Goal: Information Seeking & Learning: Learn about a topic

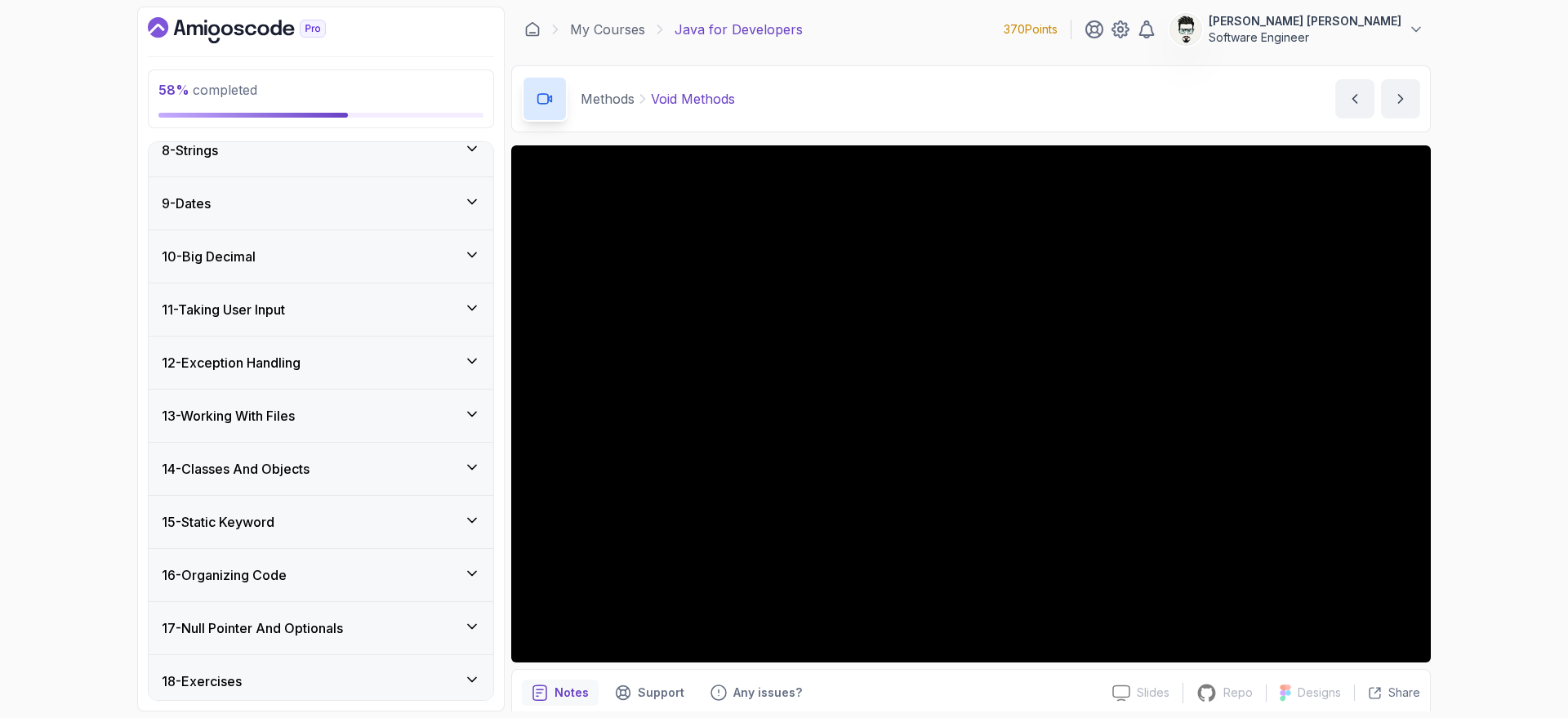
scroll to position [999, 0]
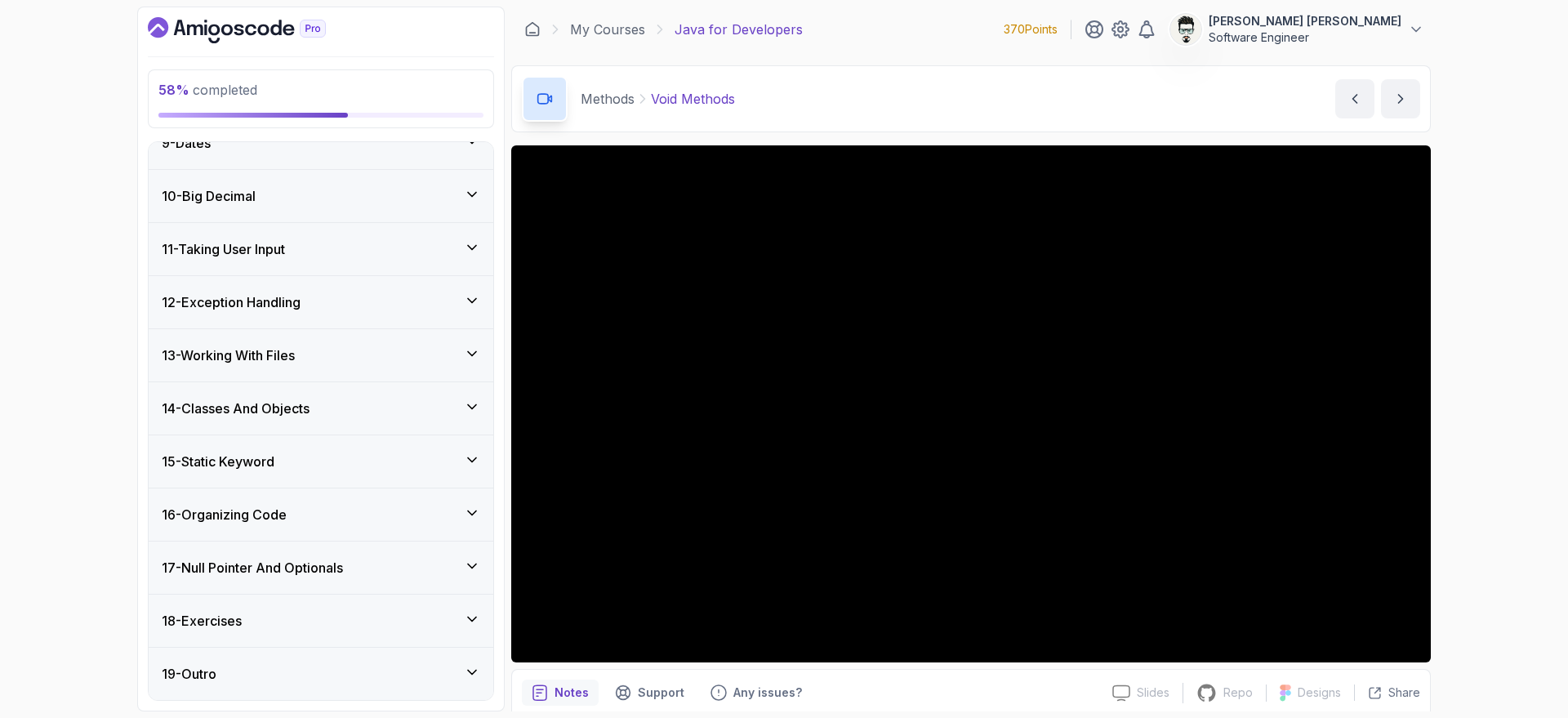
click at [332, 618] on div "18 - Exercises" at bounding box center [321, 621] width 318 height 20
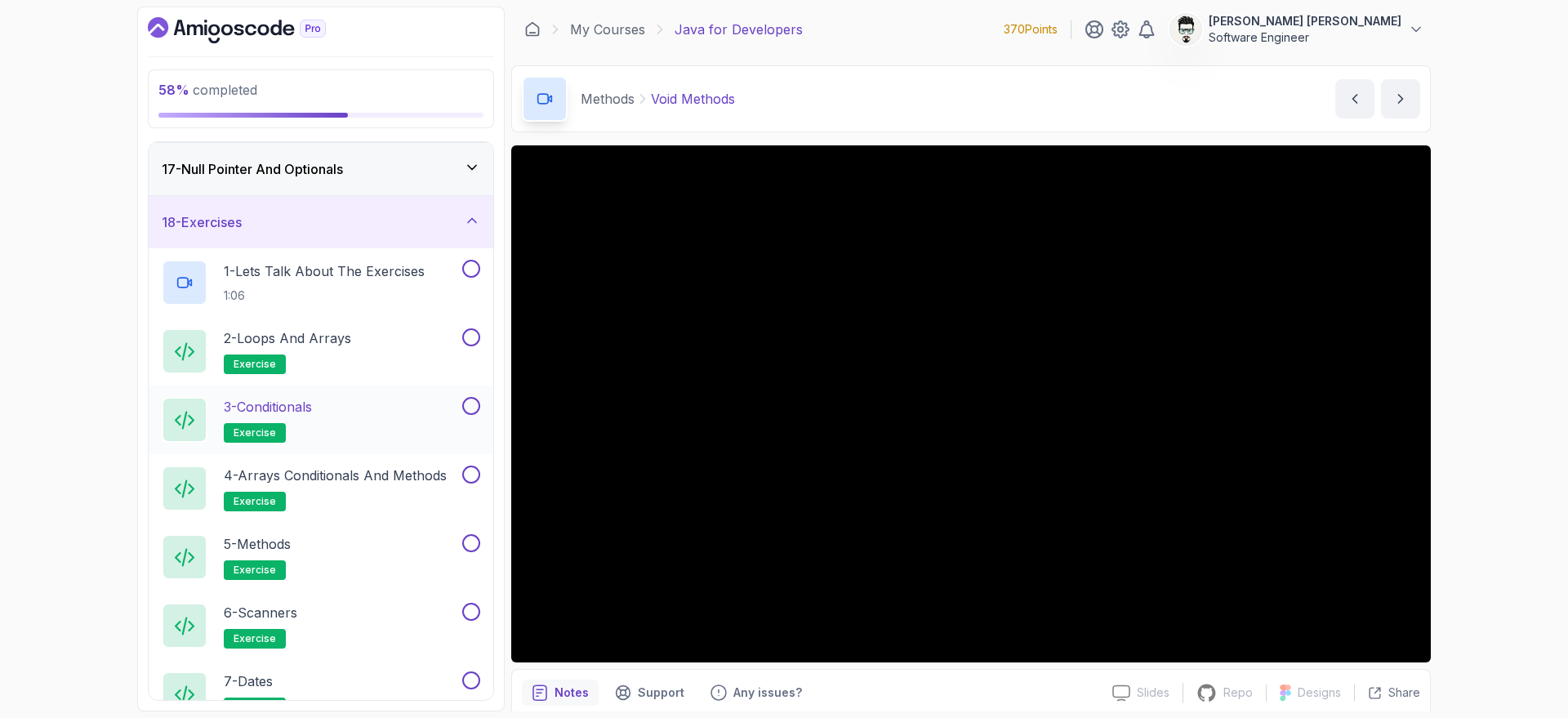
click at [276, 422] on h2 "3 - Conditionals exercise" at bounding box center [267, 420] width 88 height 46
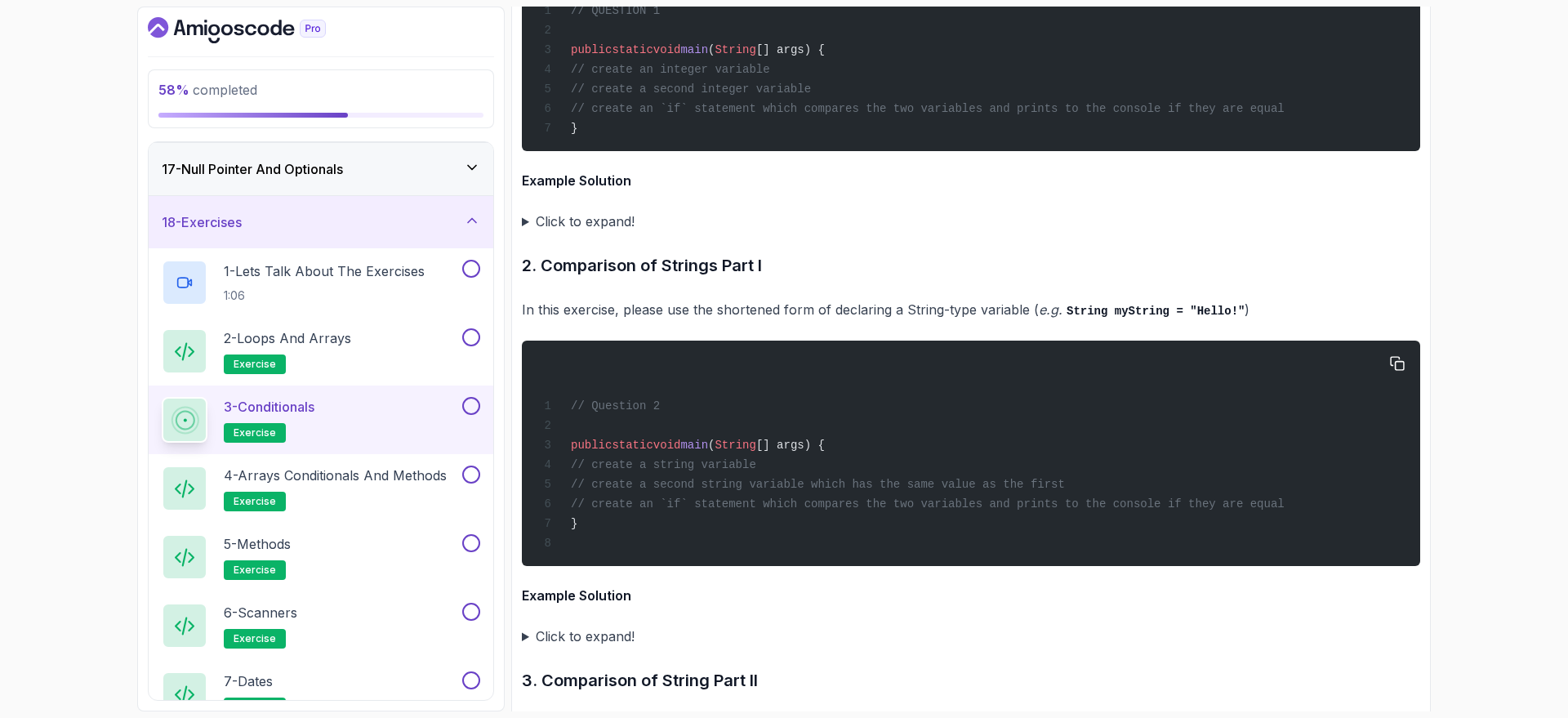
scroll to position [3087, 0]
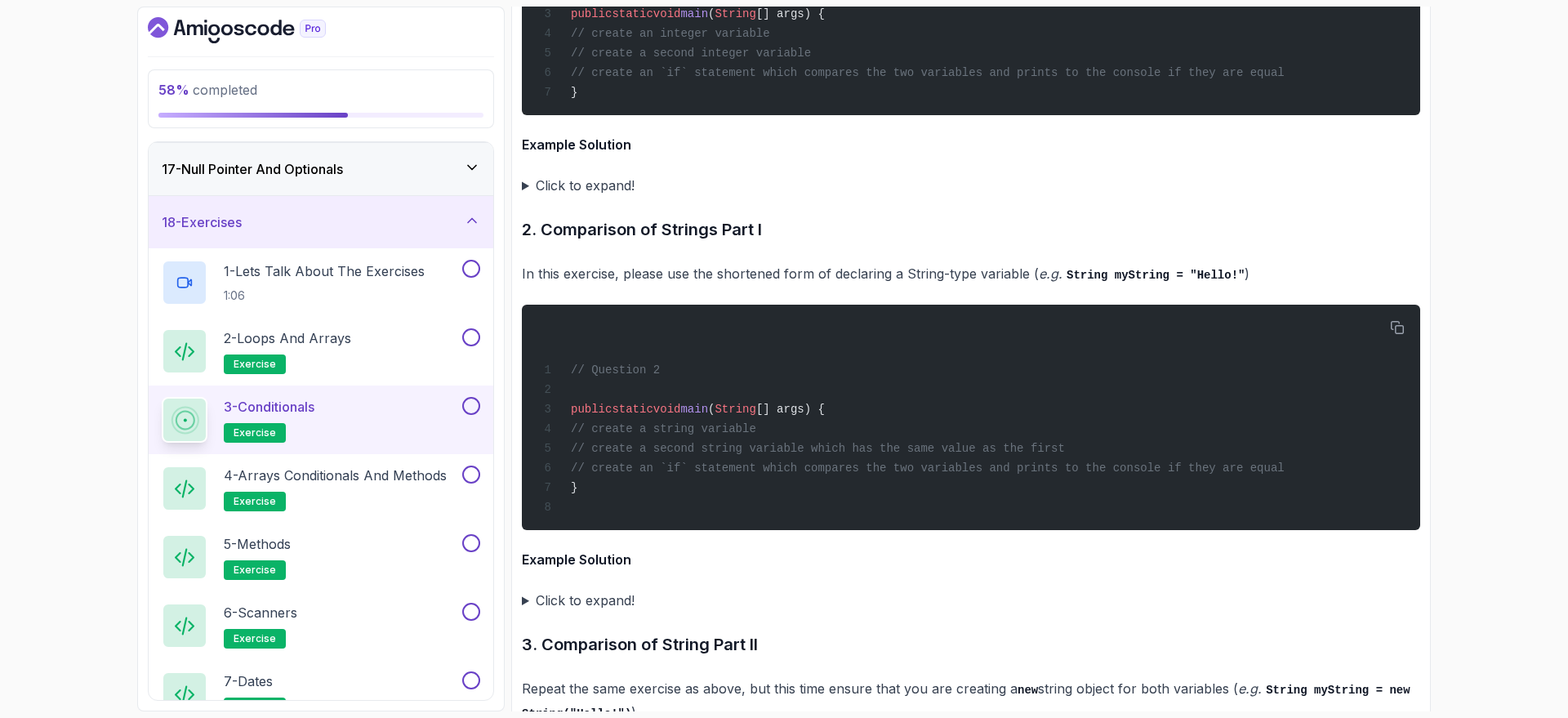
click at [528, 589] on summary "Click to expand!" at bounding box center [971, 601] width 898 height 23
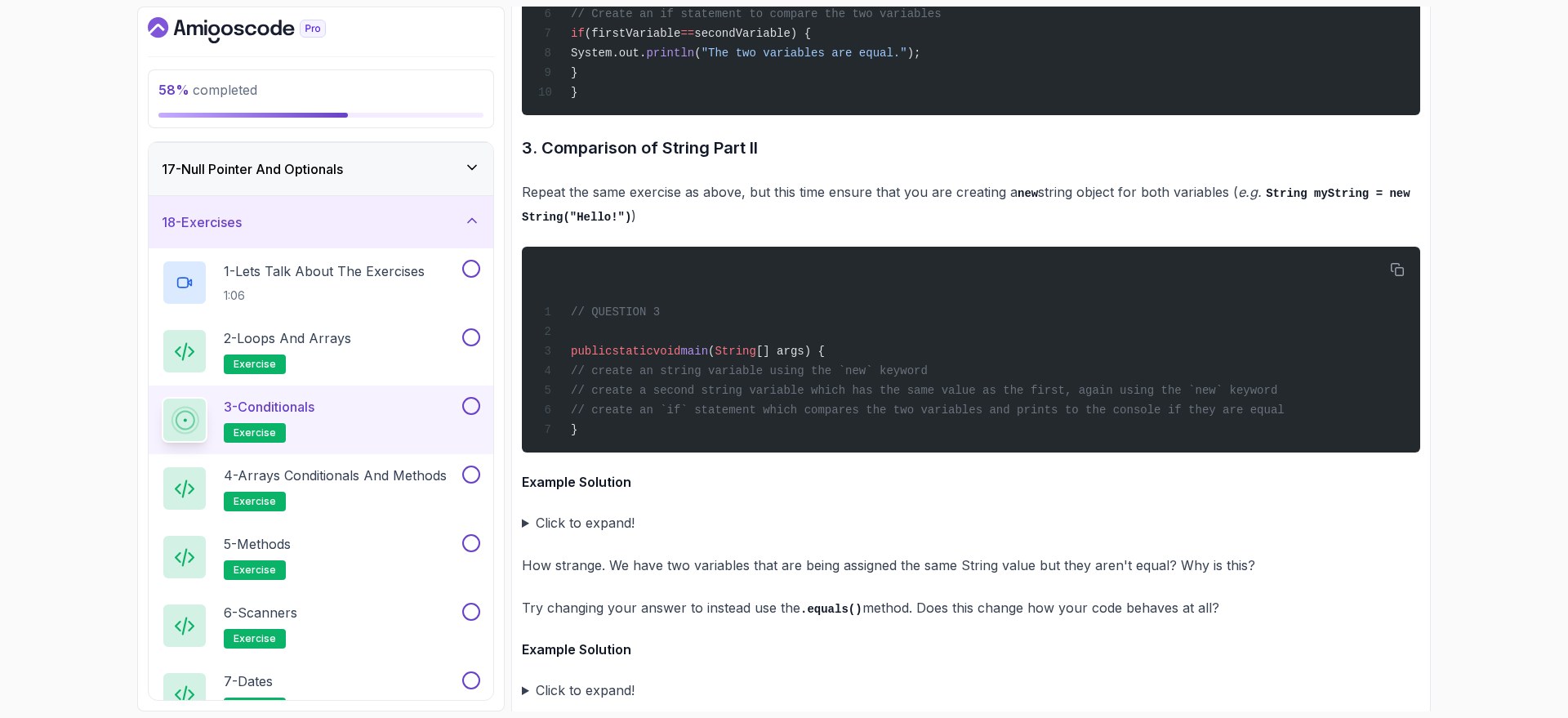
scroll to position [3871, 0]
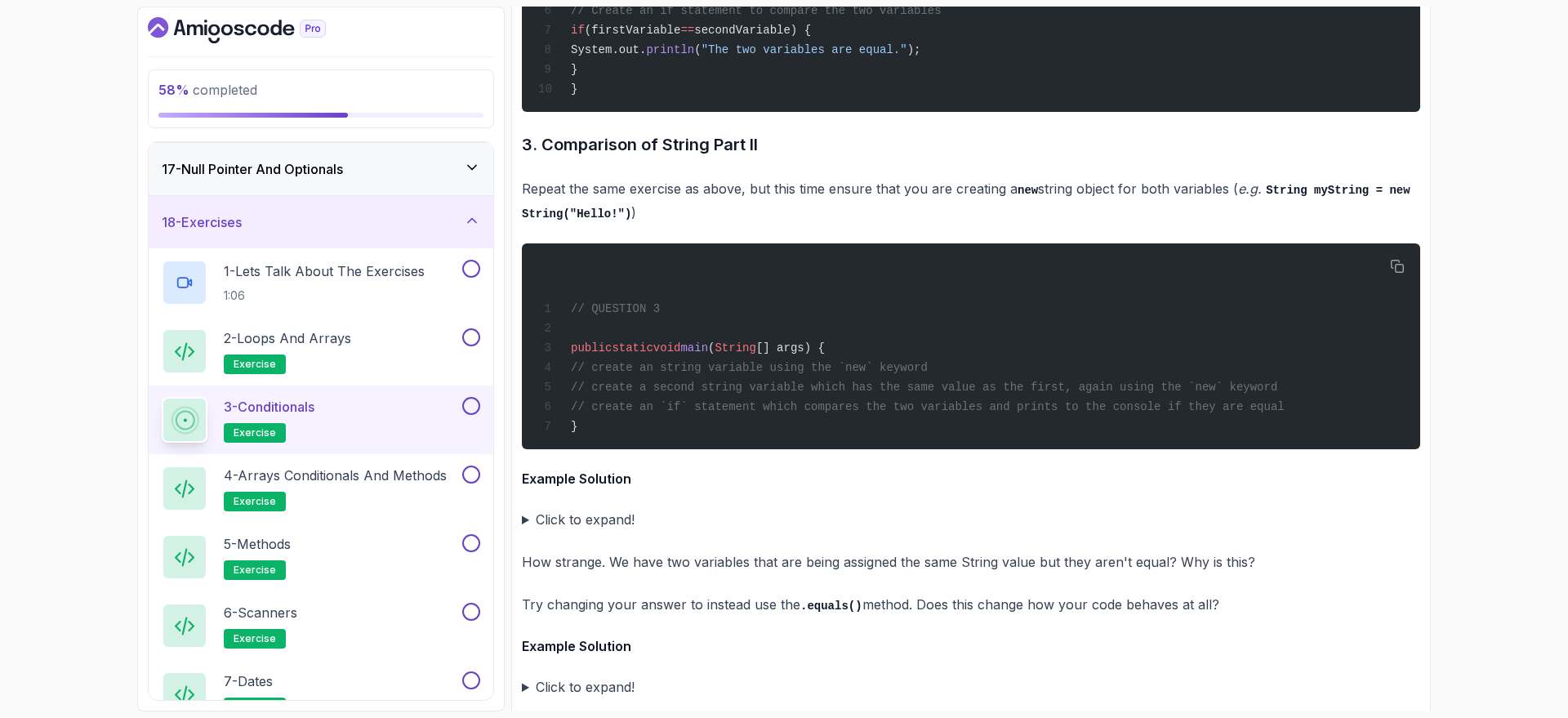
click at [524, 508] on summary "Click to expand!" at bounding box center [971, 519] width 898 height 23
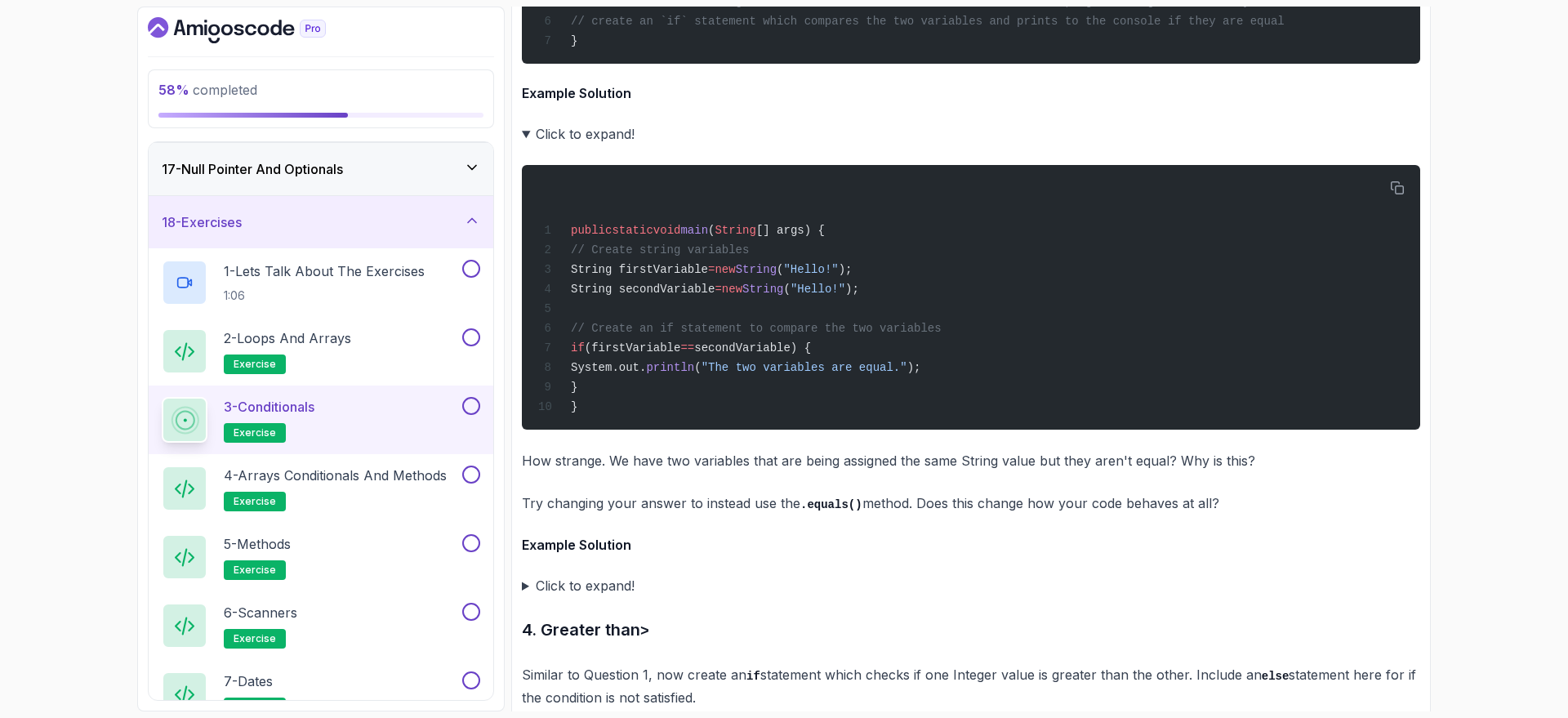
scroll to position [4258, 0]
click at [523, 574] on summary "Click to expand!" at bounding box center [971, 585] width 898 height 23
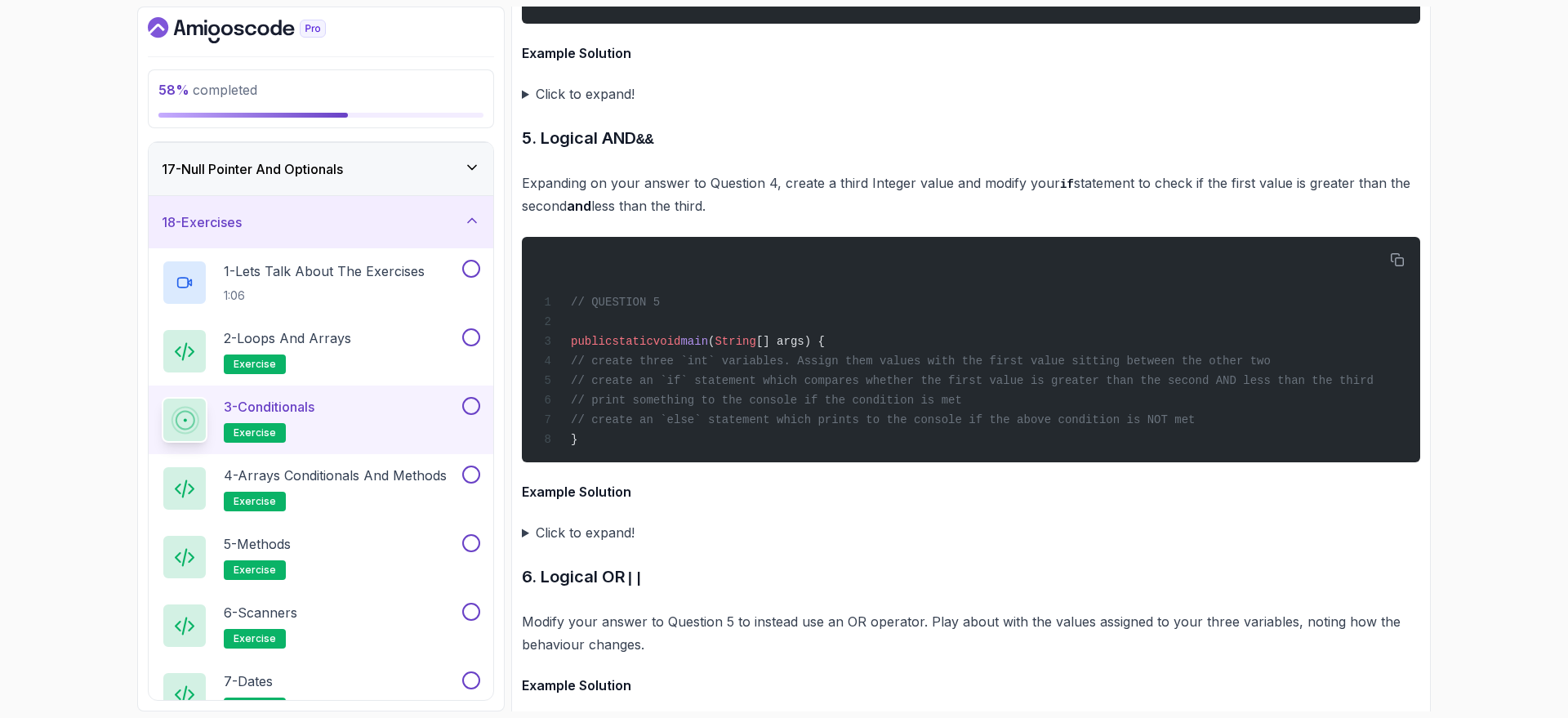
scroll to position [5474, 0]
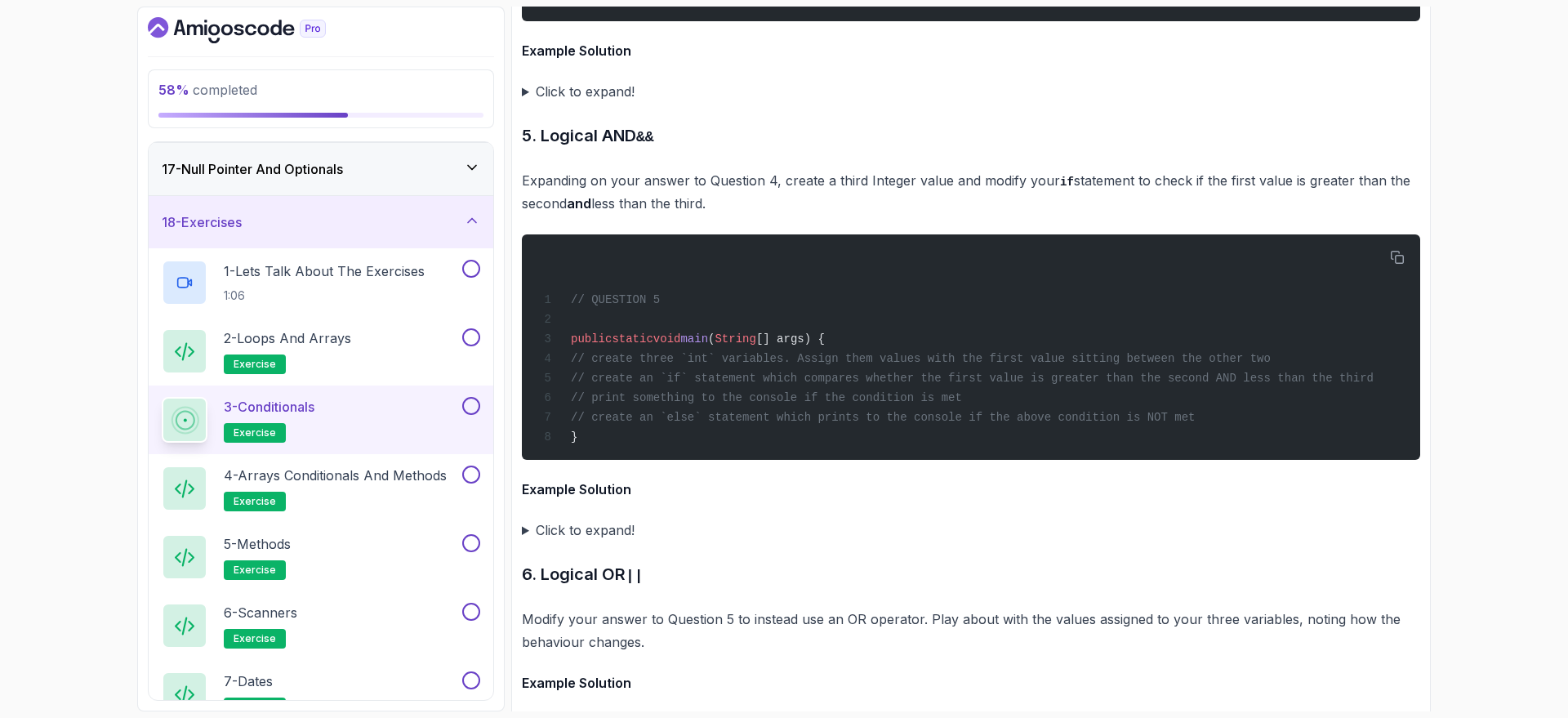
click at [525, 519] on summary "Click to expand!" at bounding box center [971, 530] width 898 height 23
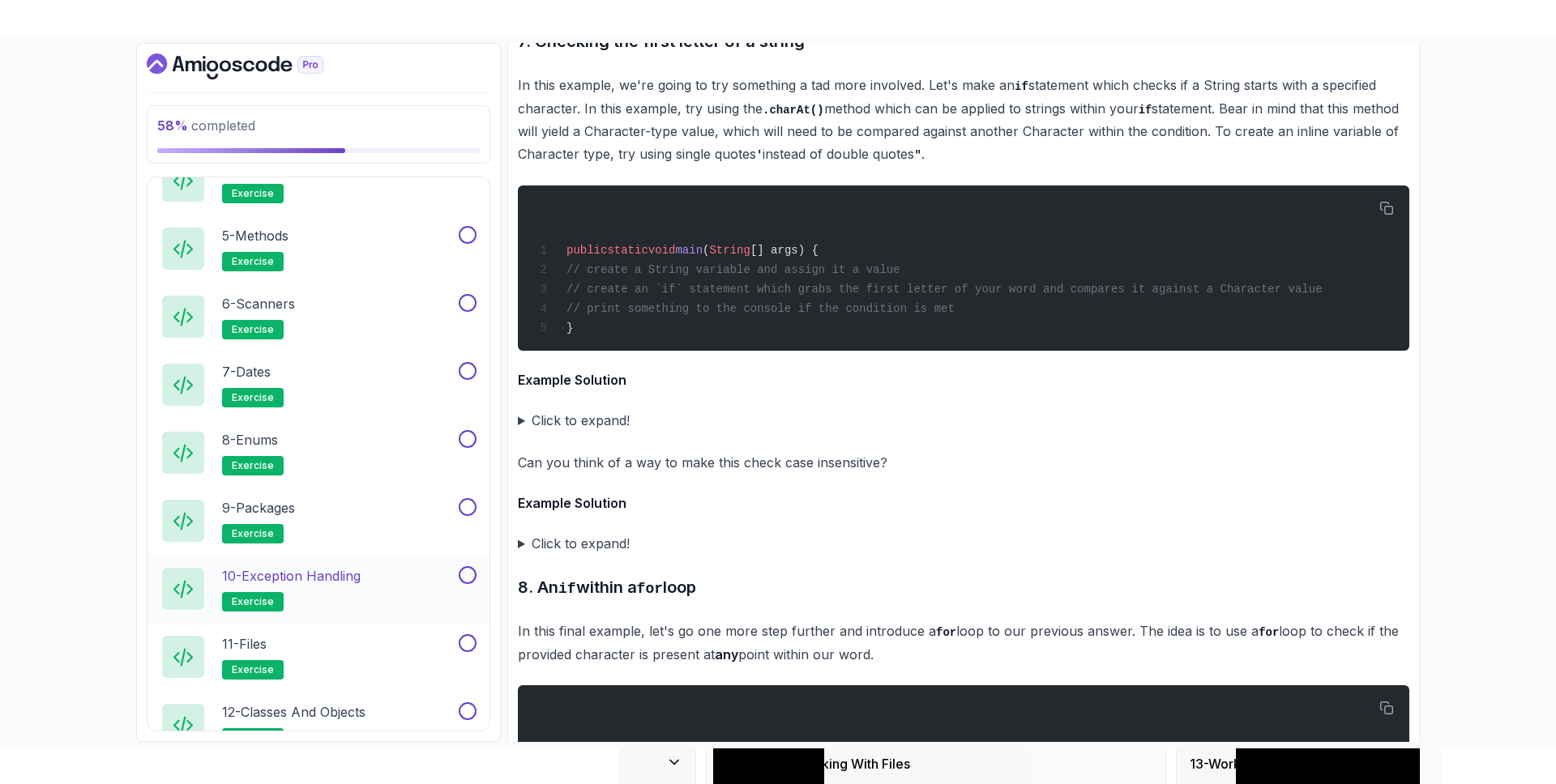
scroll to position [1168, 0]
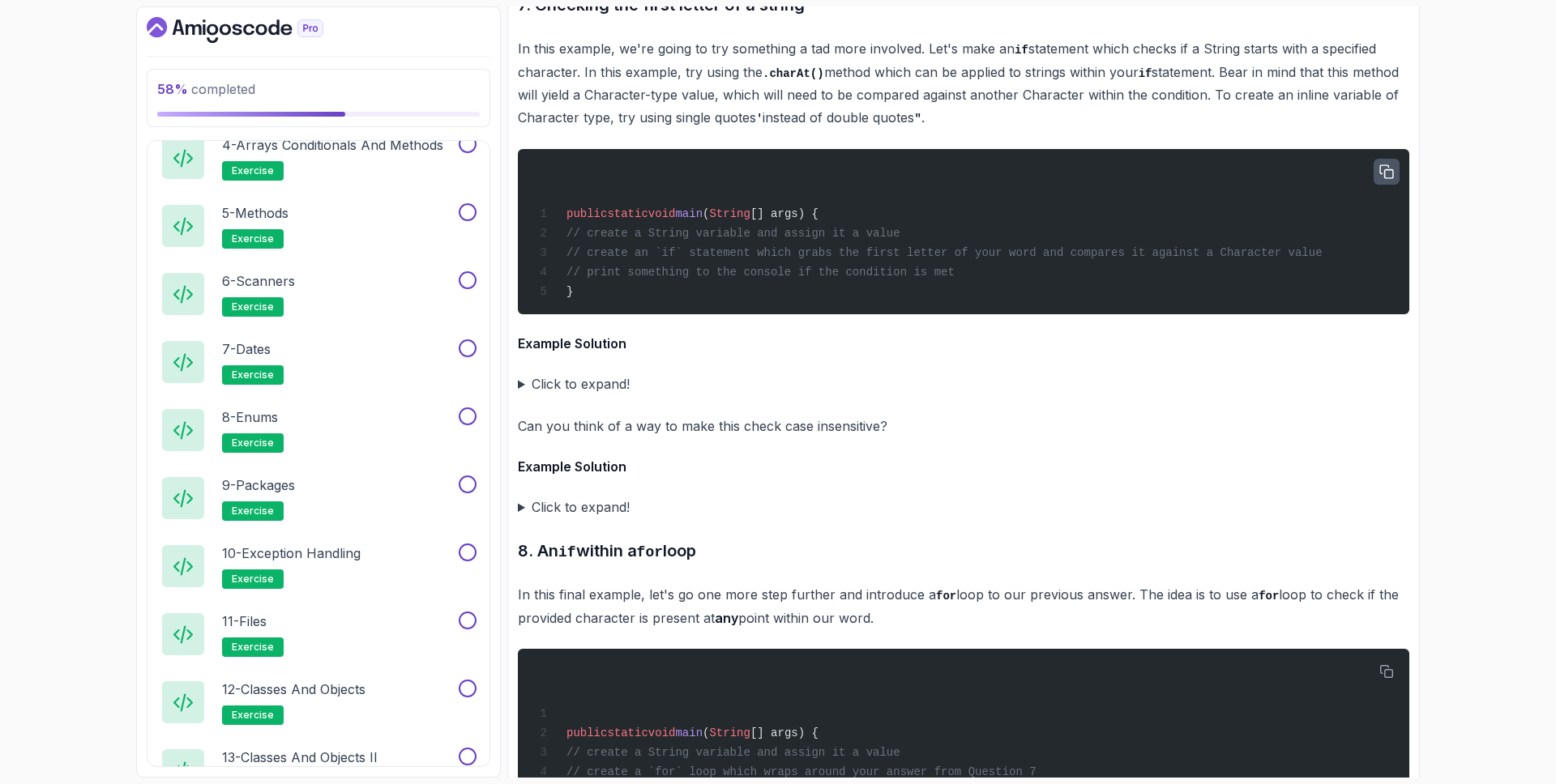
click at [1387, 164] on icon "button" at bounding box center [1387, 172] width 15 height 15
click at [520, 373] on summary "Click to expand!" at bounding box center [963, 384] width 892 height 23
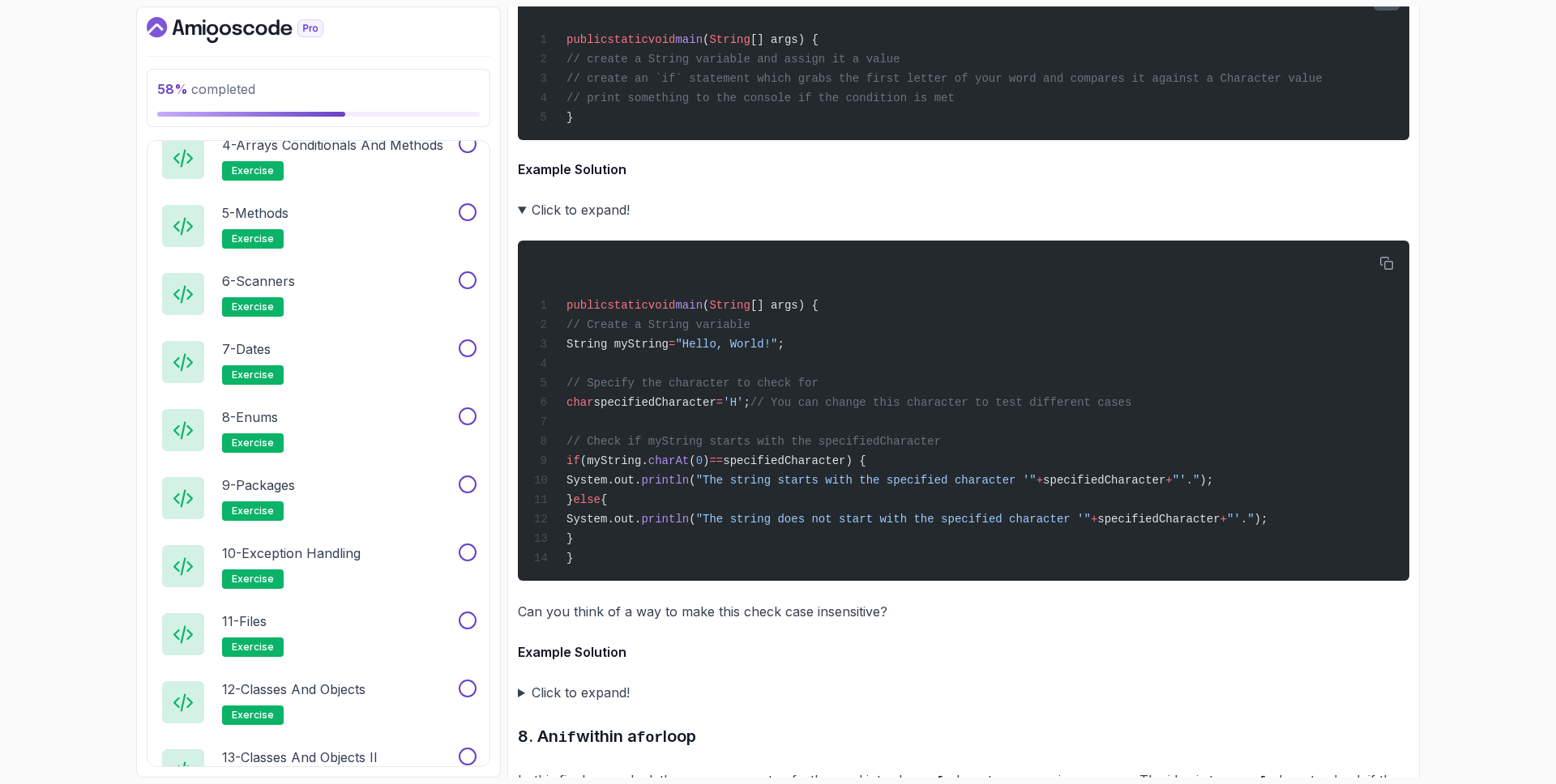
scroll to position [6808, 0]
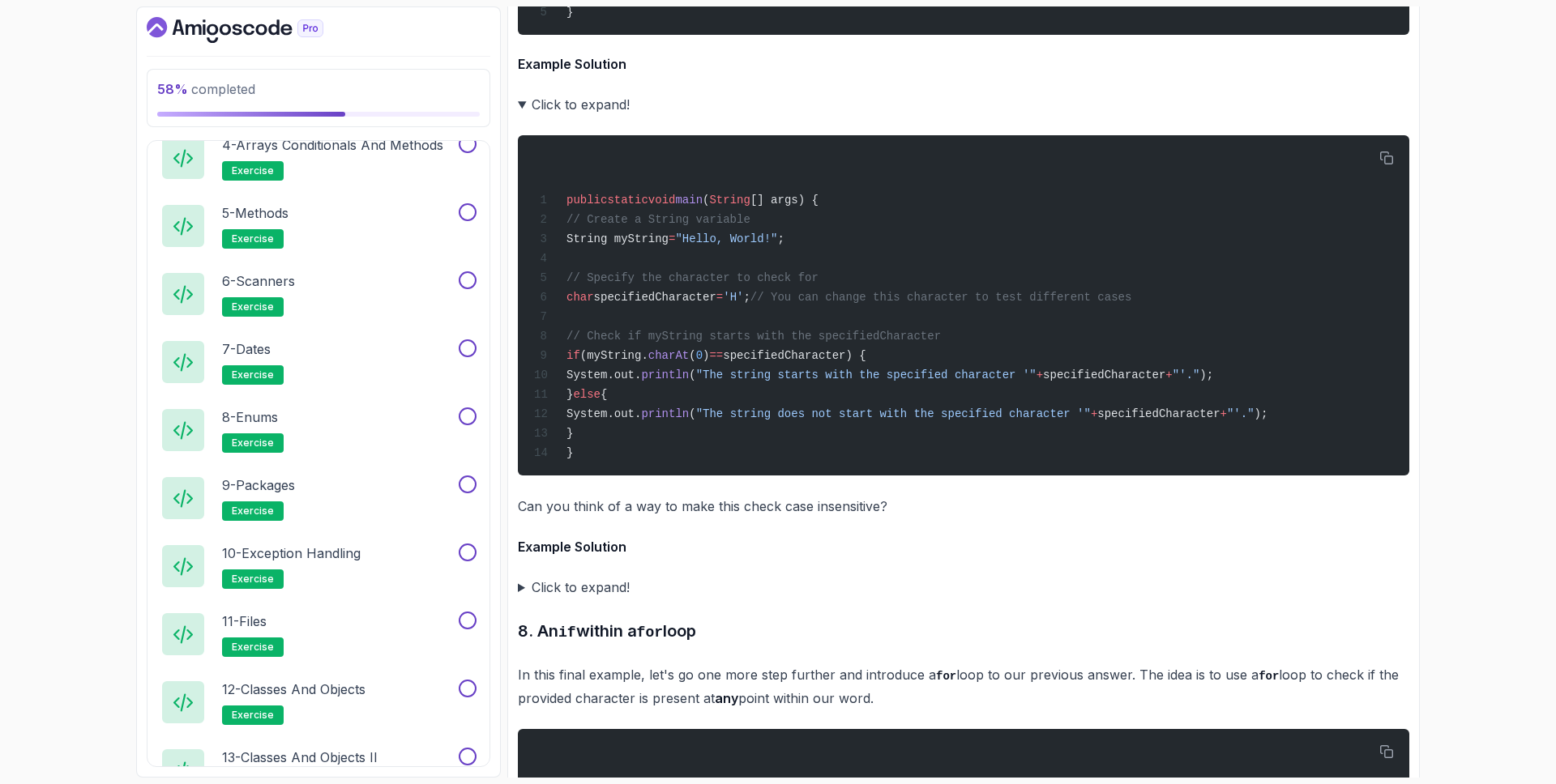
click at [520, 576] on summary "Click to expand!" at bounding box center [963, 588] width 892 height 23
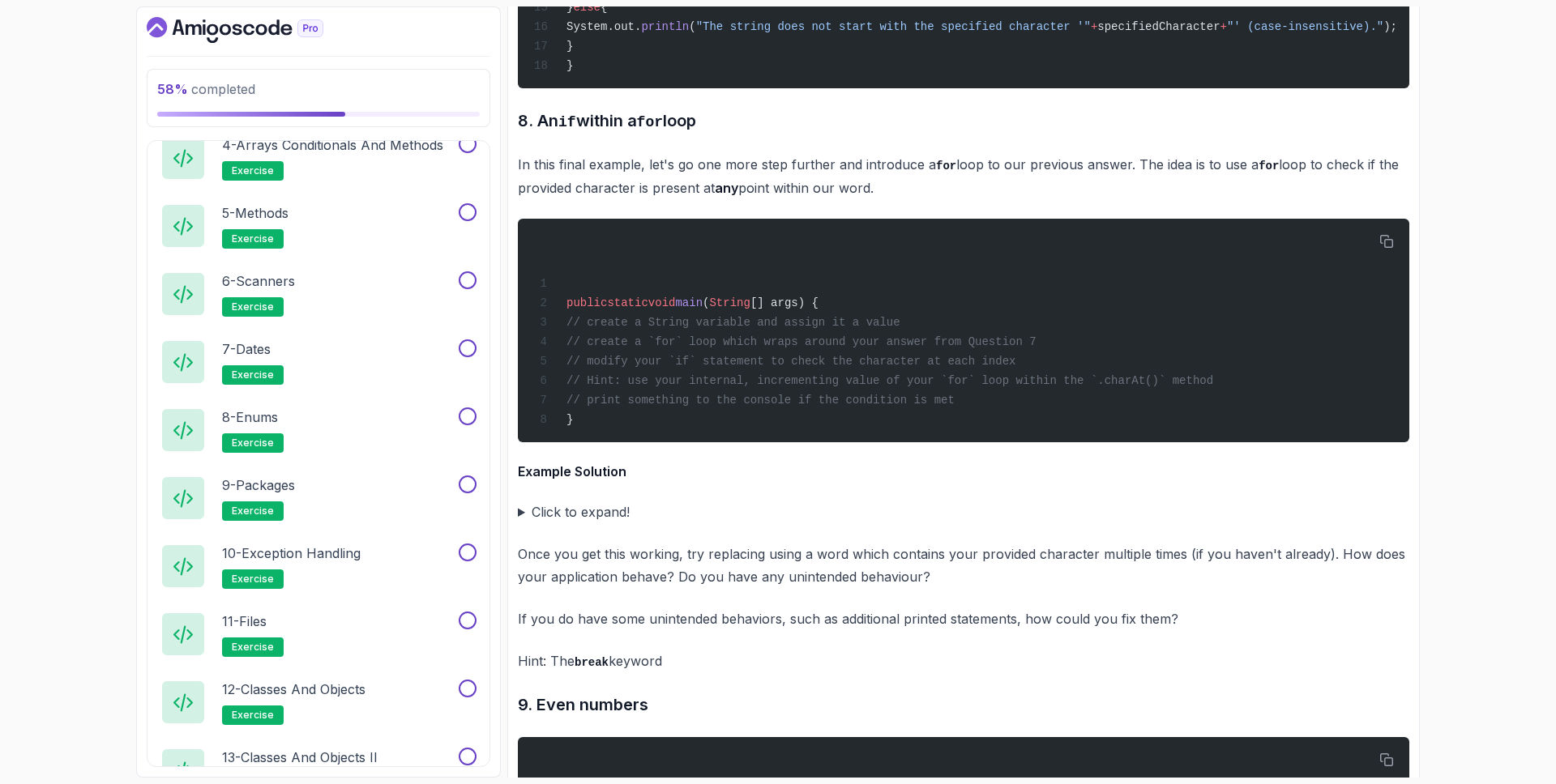
scroll to position [7737, 0]
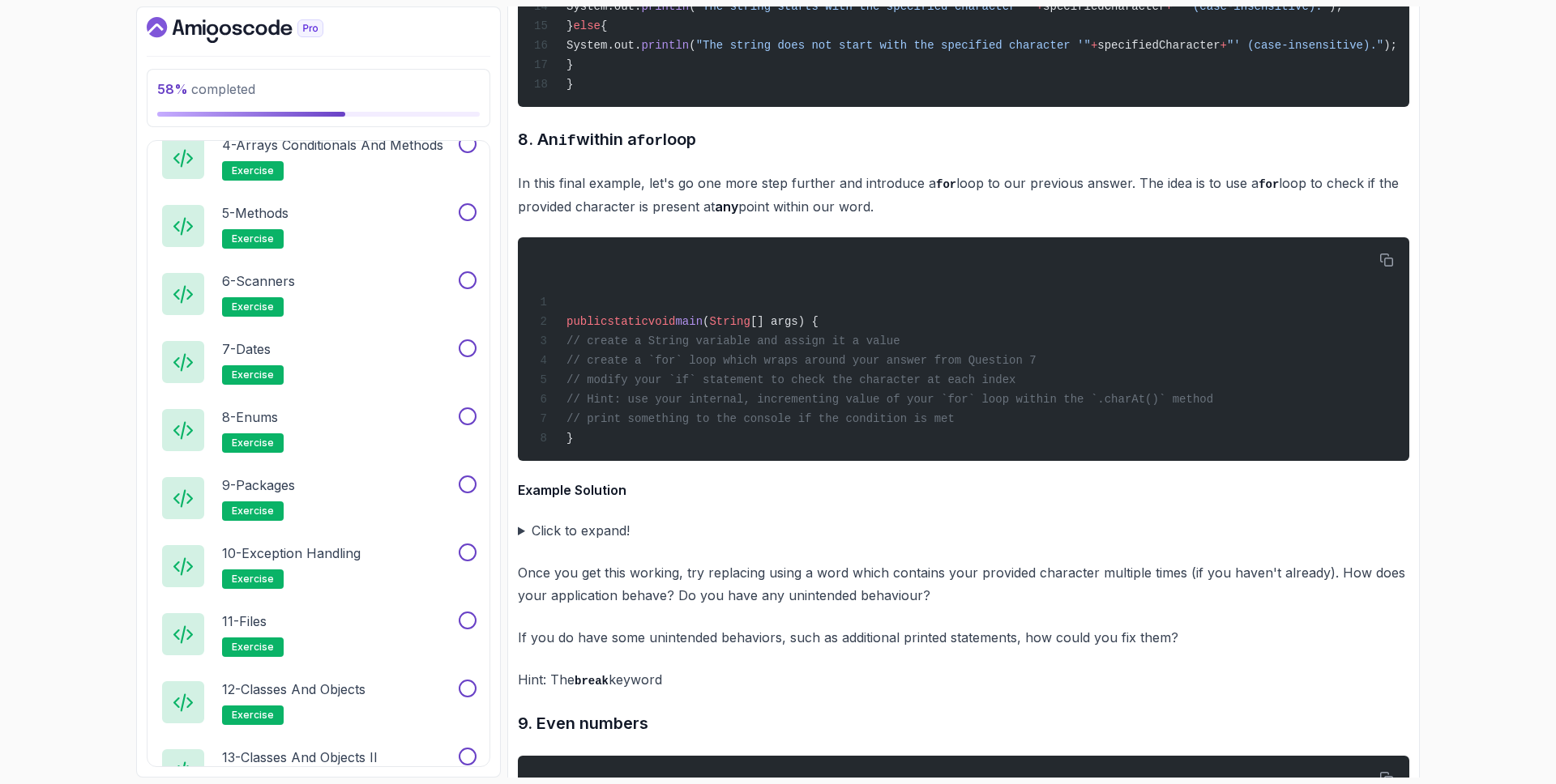
click at [520, 519] on summary "Click to expand!" at bounding box center [963, 531] width 892 height 23
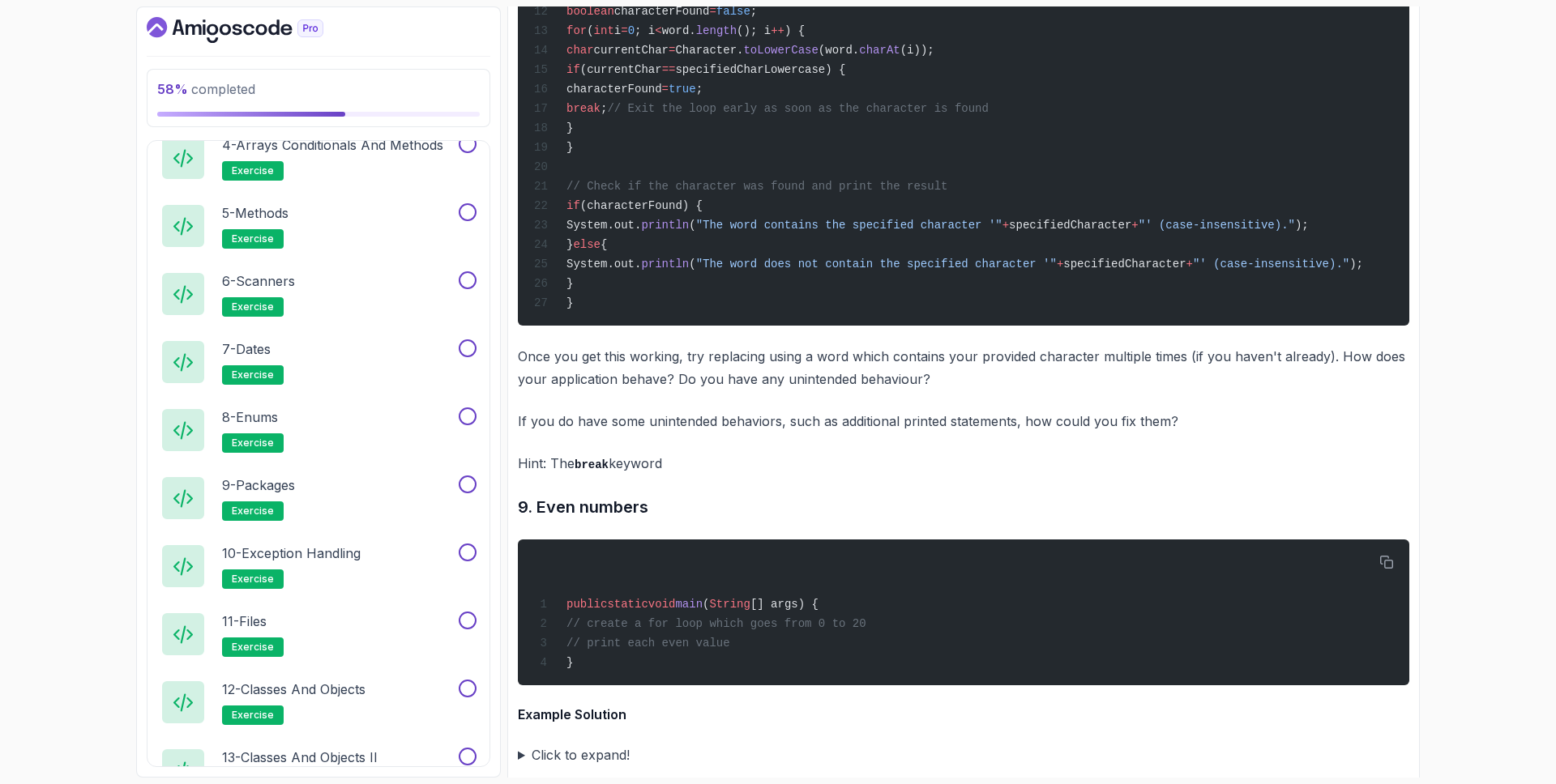
scroll to position [8571, 0]
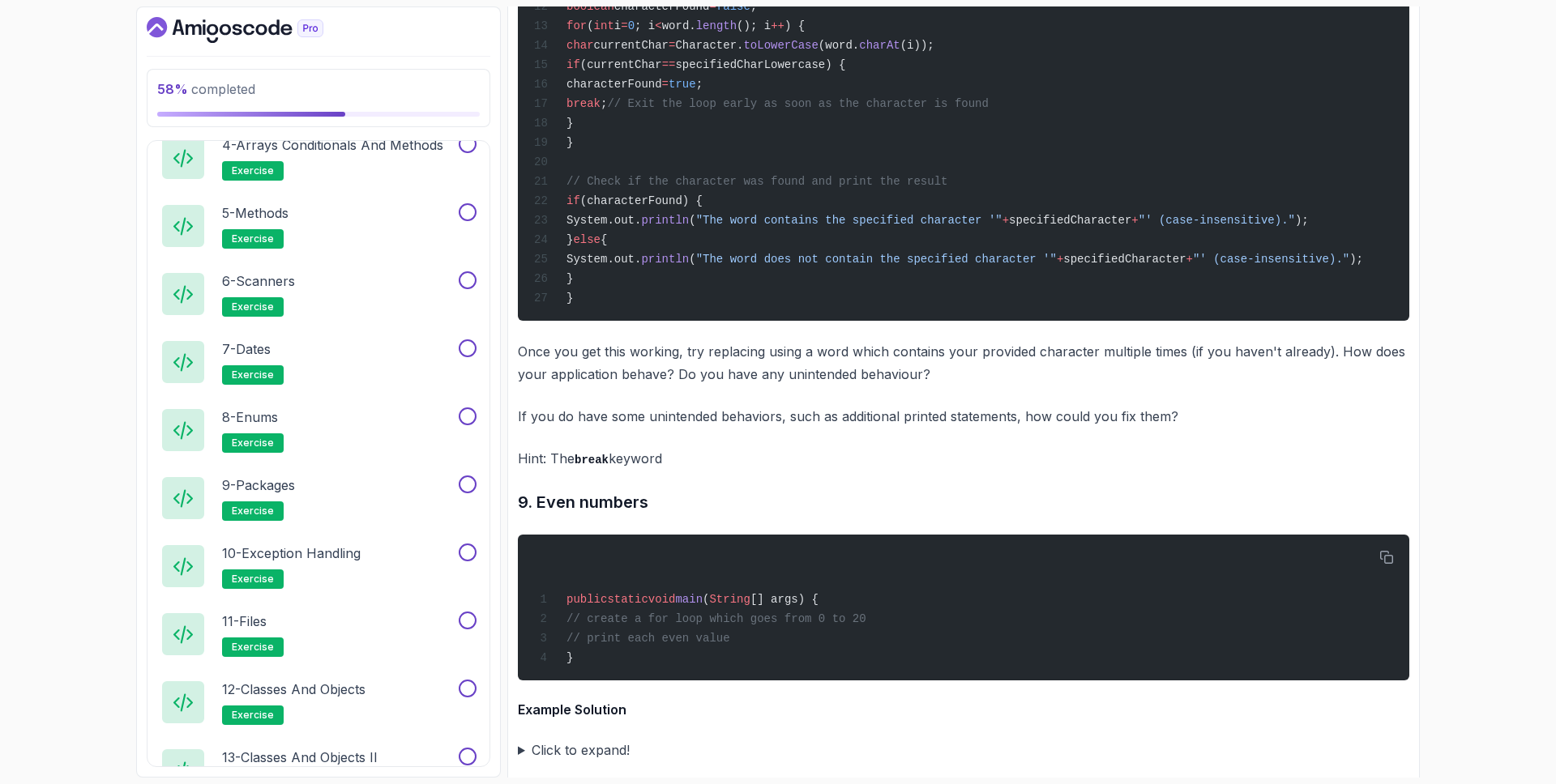
click at [523, 712] on summary "Click to expand!" at bounding box center [963, 751] width 892 height 23
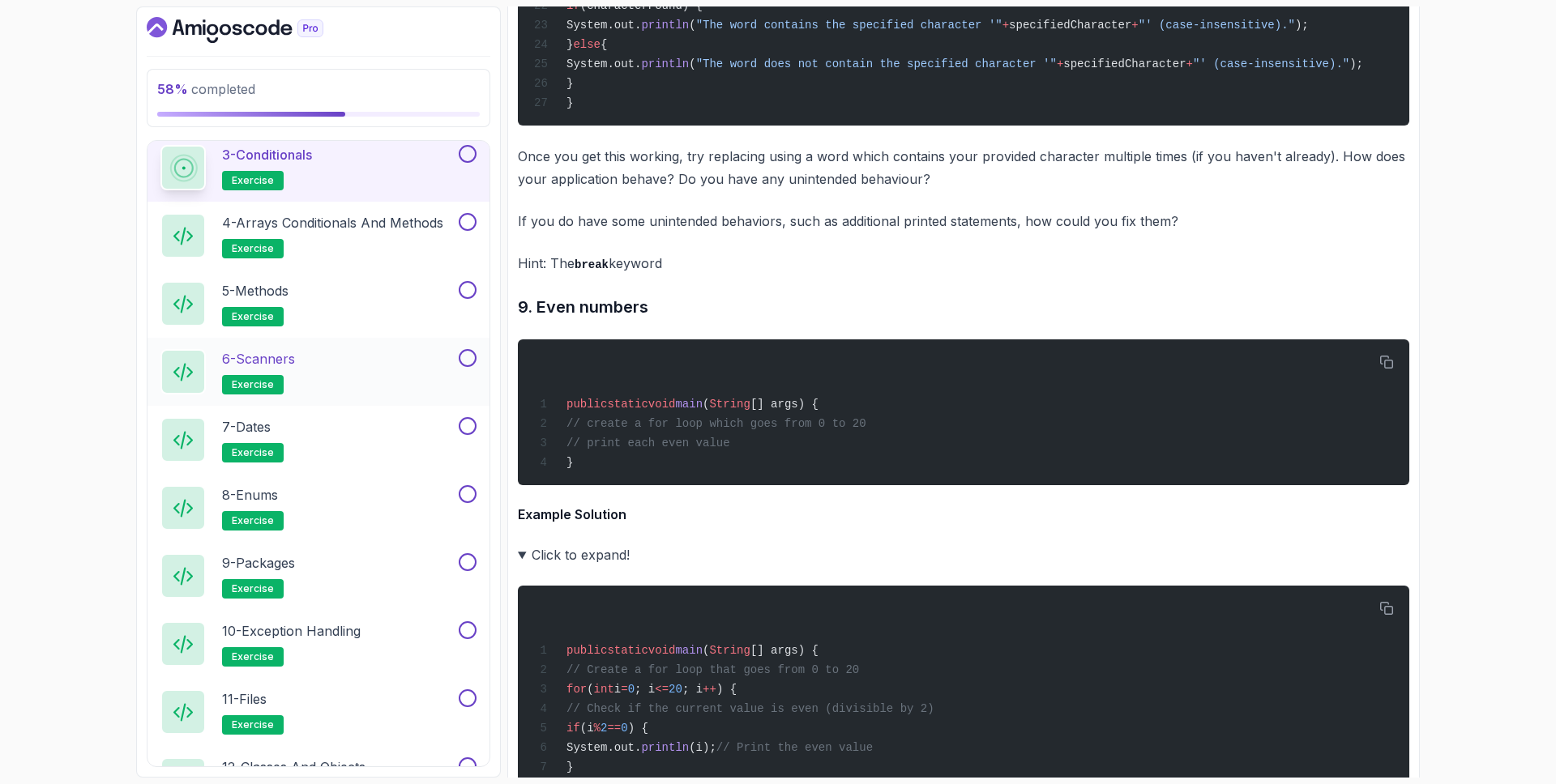
scroll to position [1009, 0]
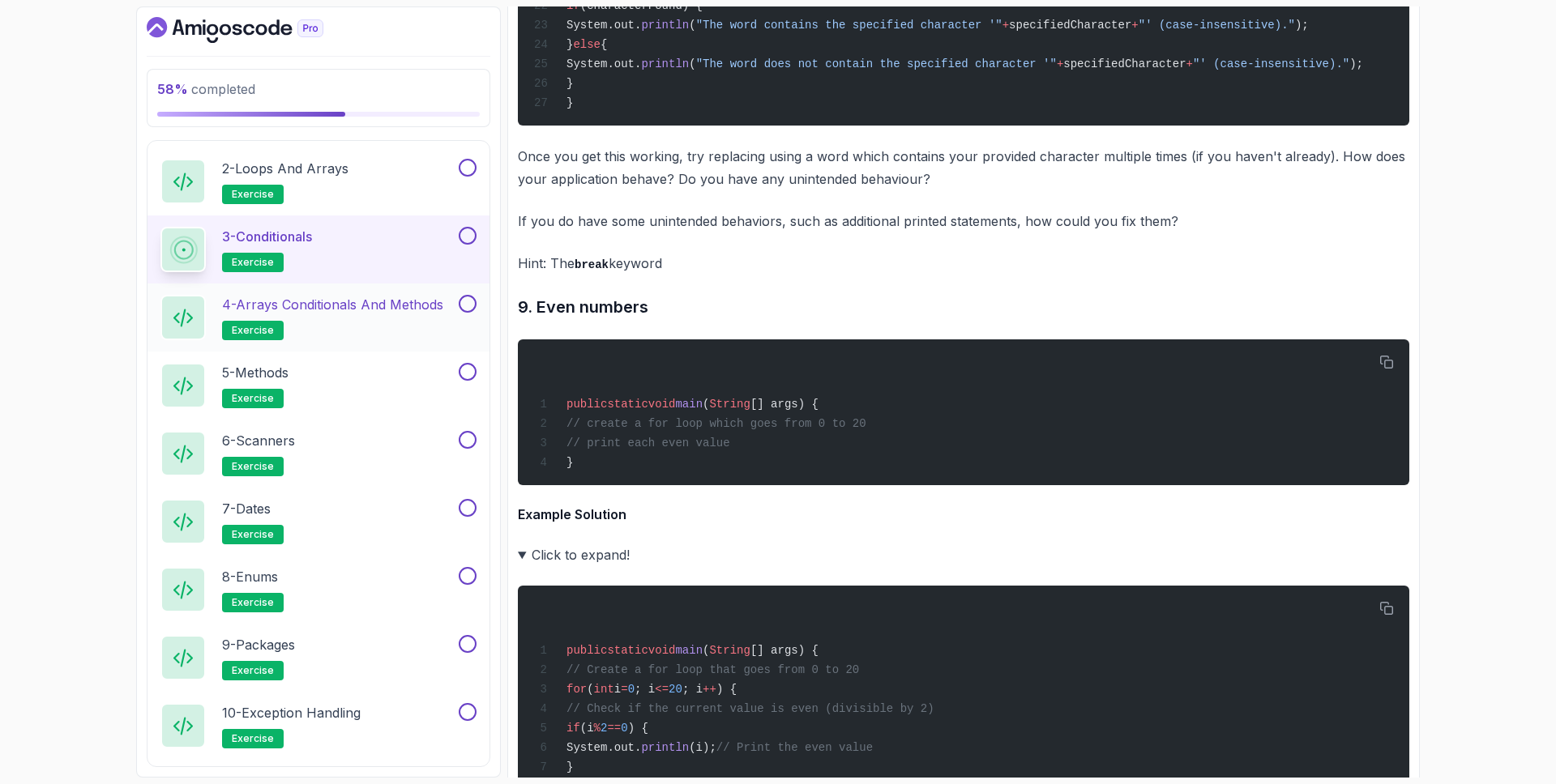
click at [323, 301] on p "4 - Arrays Conditionals and Methods" at bounding box center [333, 304] width 221 height 20
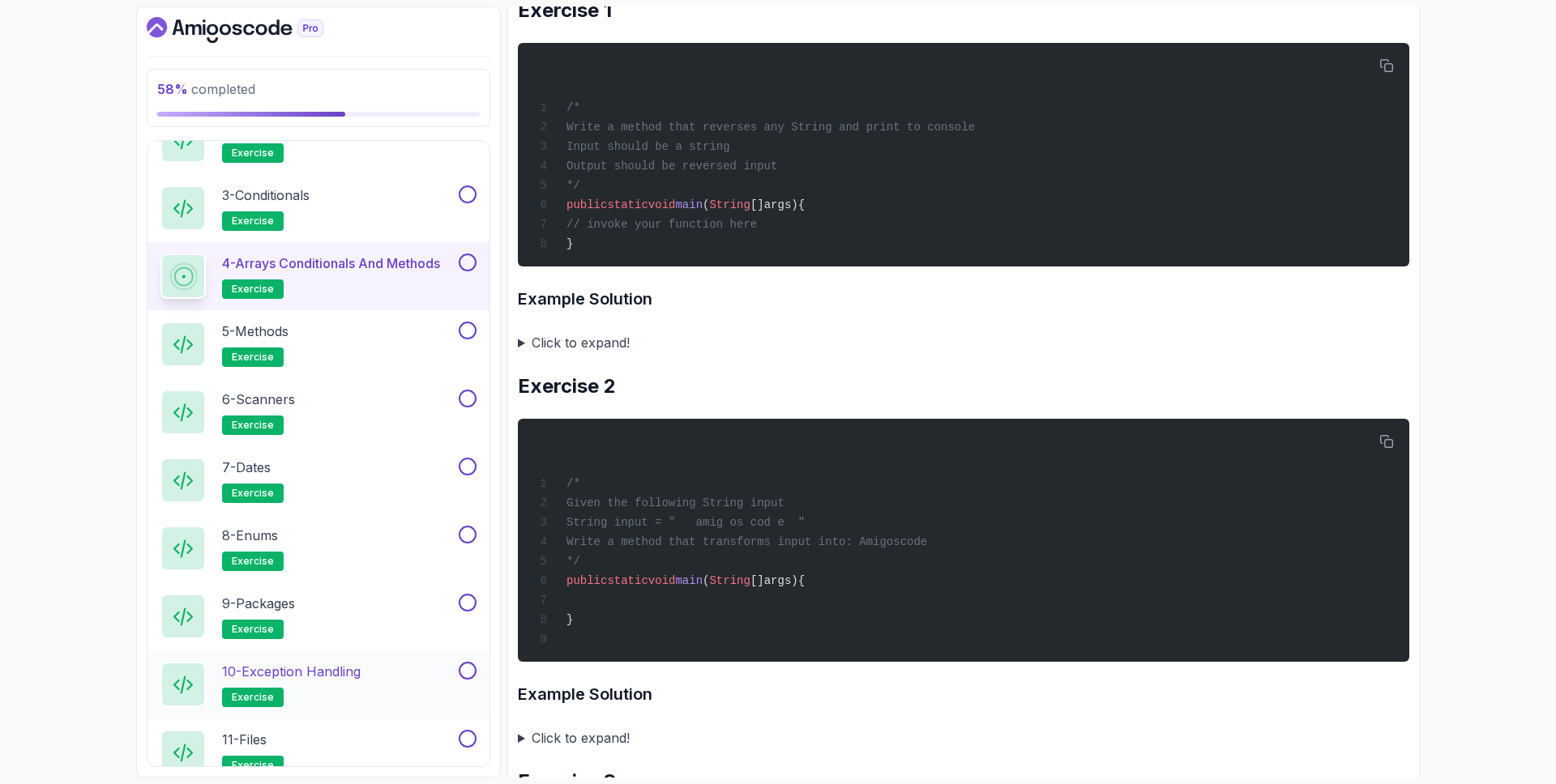
scroll to position [939, 0]
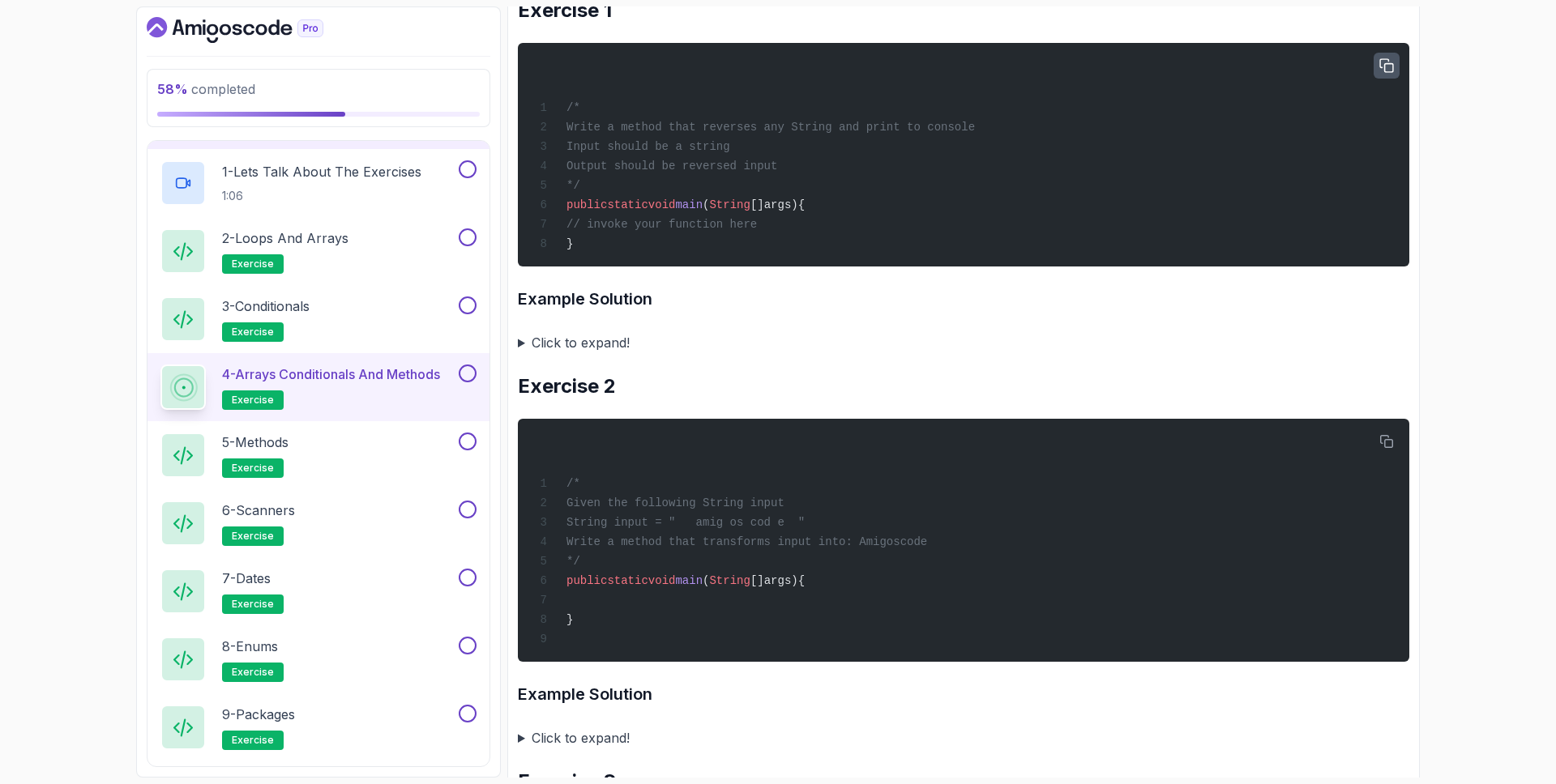
click at [1389, 72] on icon "button" at bounding box center [1387, 66] width 13 height 13
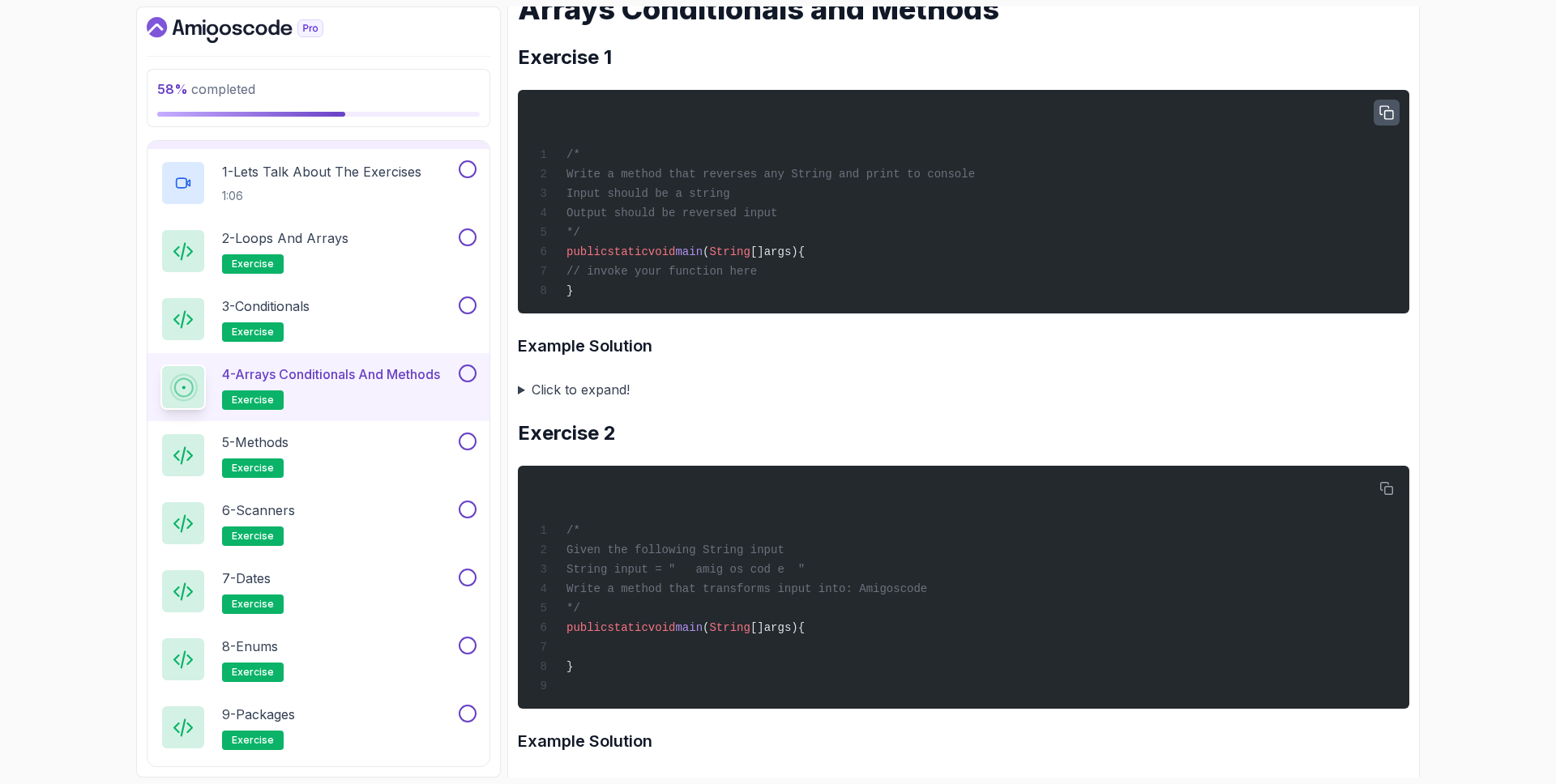
scroll to position [0, 0]
